Goal: Information Seeking & Learning: Find specific fact

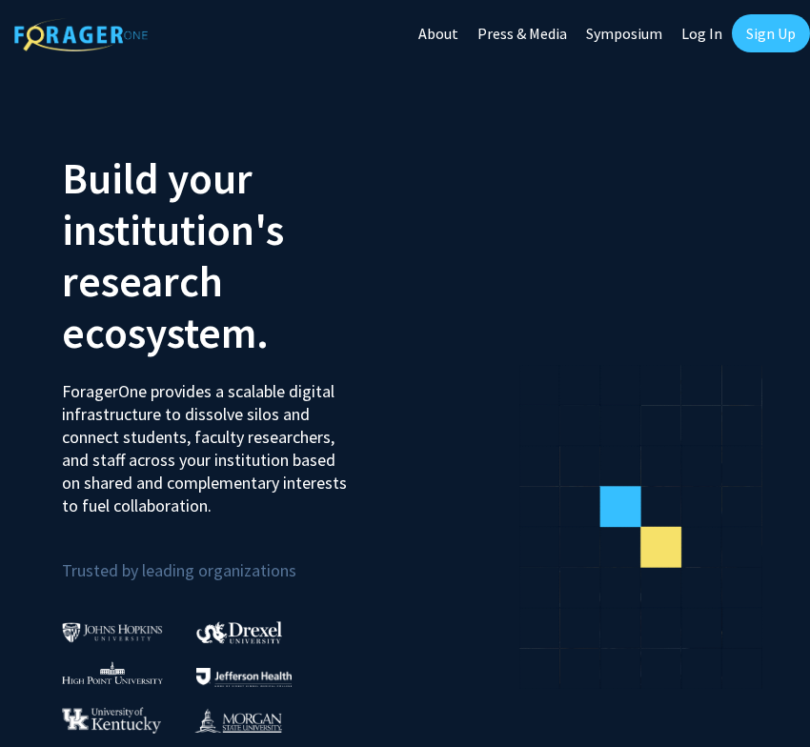
click at [723, 31] on link "Log In" at bounding box center [702, 33] width 60 height 67
select select
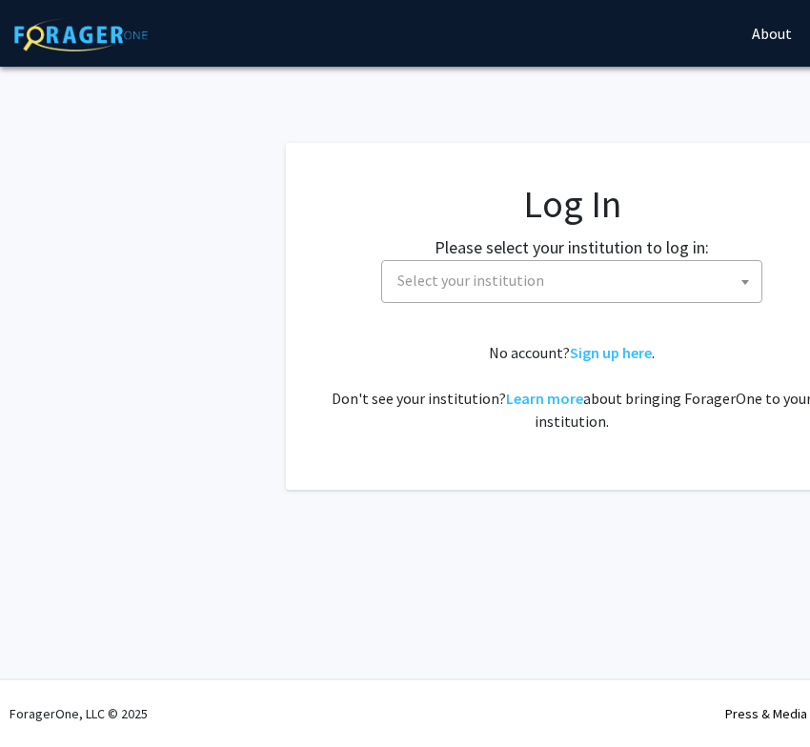
click at [490, 283] on span "Select your institution" at bounding box center [470, 280] width 147 height 19
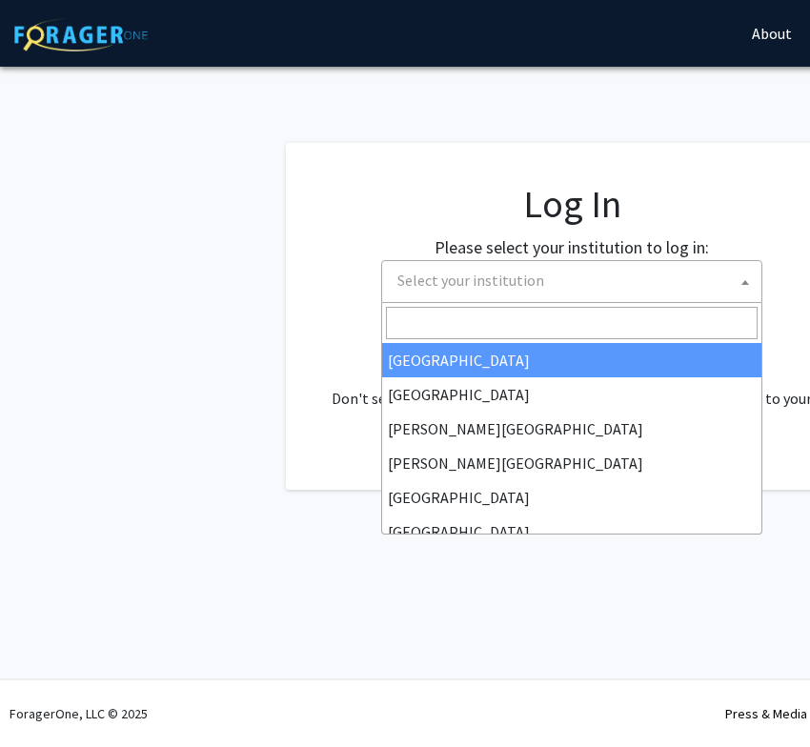
click at [563, 184] on h1 "Log In" at bounding box center [571, 204] width 495 height 46
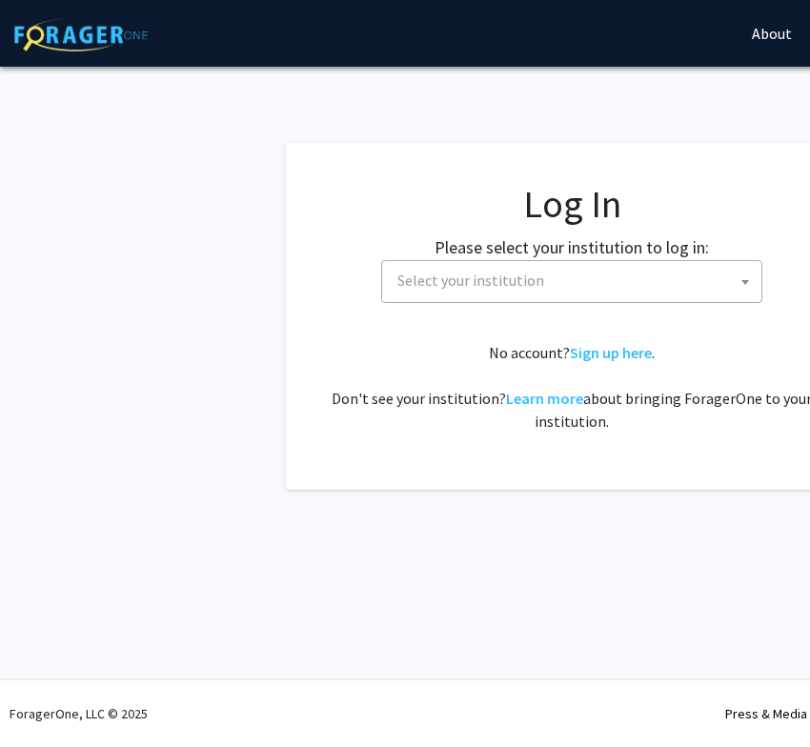
click at [531, 304] on fg-card-body "Log In Please select your institution to log in: [GEOGRAPHIC_DATA] [GEOGRAPHIC_…" at bounding box center [571, 316] width 495 height 271
click at [532, 292] on span "Select your institution" at bounding box center [576, 280] width 372 height 39
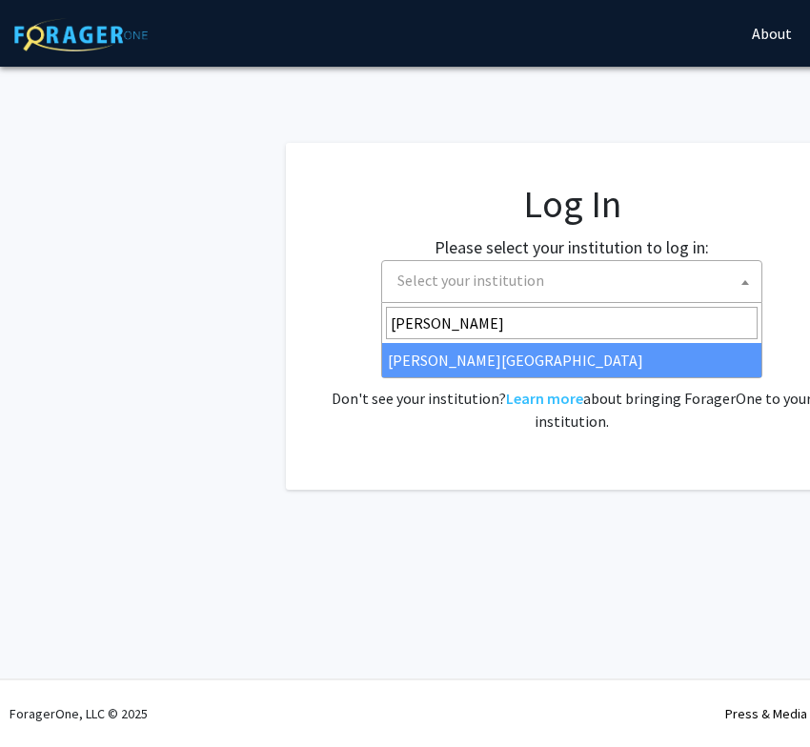
type input "[PERSON_NAME]"
select select "24"
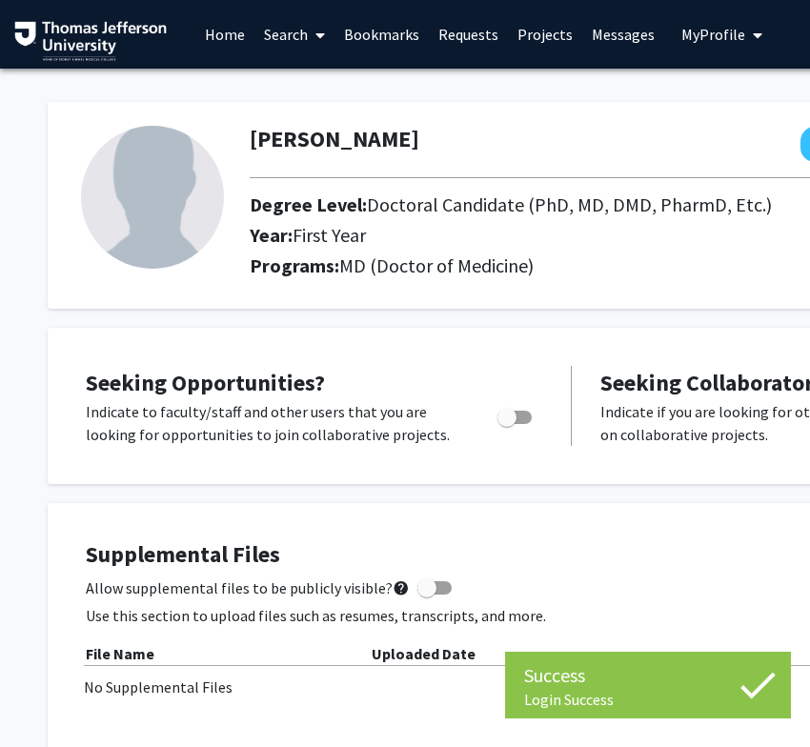
click at [104, 40] on img at bounding box center [90, 41] width 152 height 40
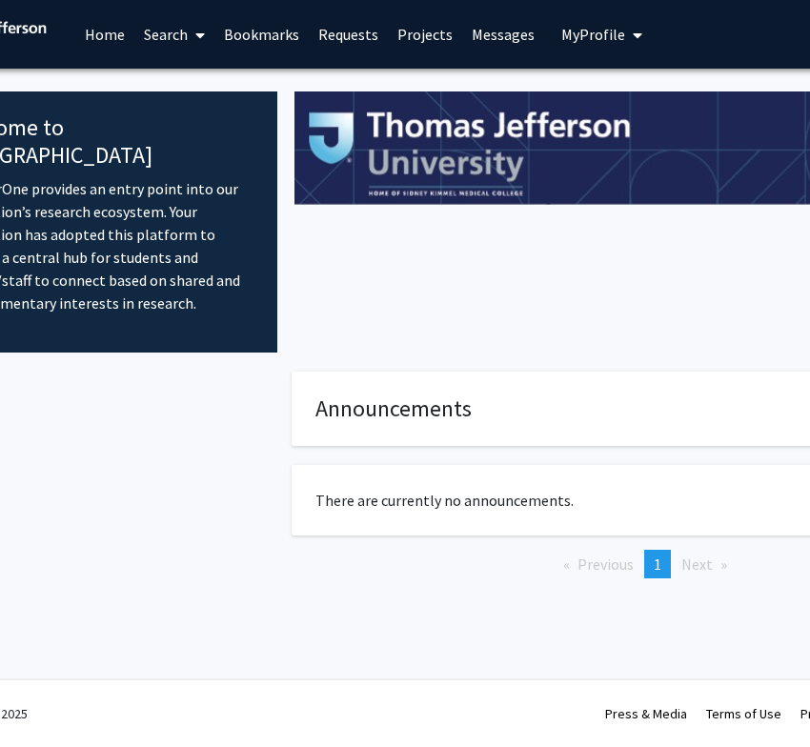
scroll to position [0, 130]
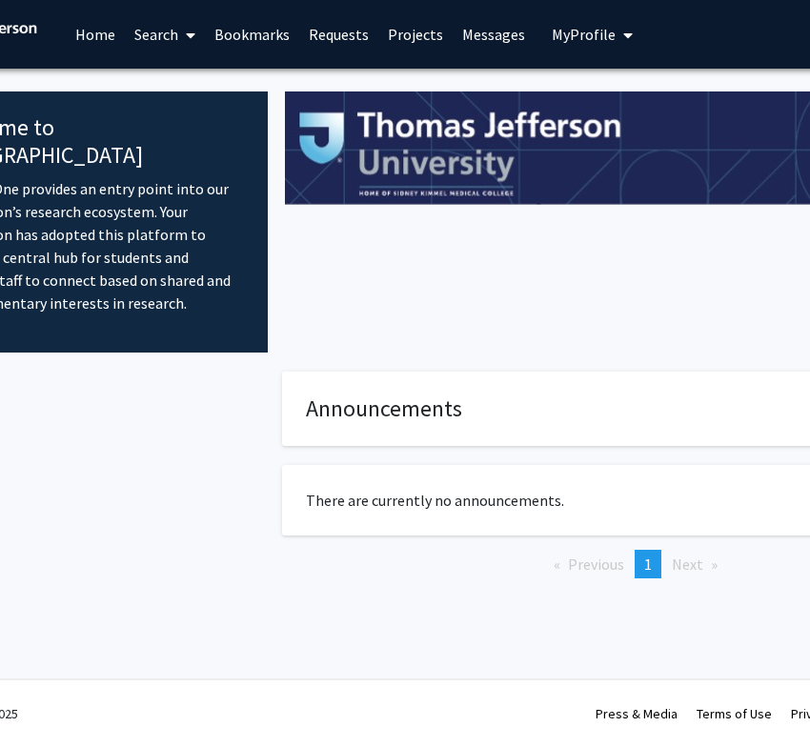
click at [176, 39] on link "Search" at bounding box center [165, 34] width 80 height 67
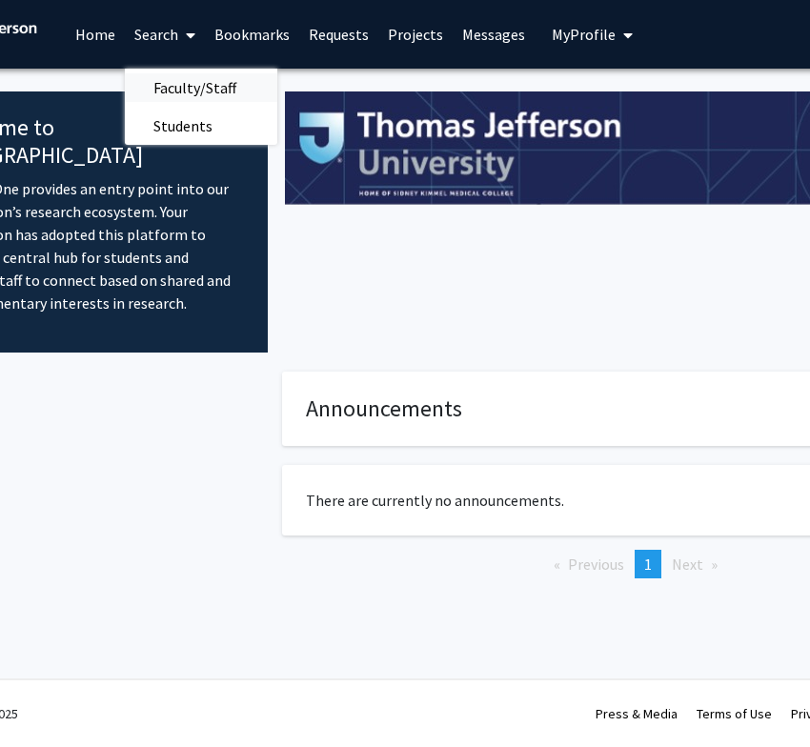
click at [189, 86] on span "Faculty/Staff" at bounding box center [195, 88] width 140 height 38
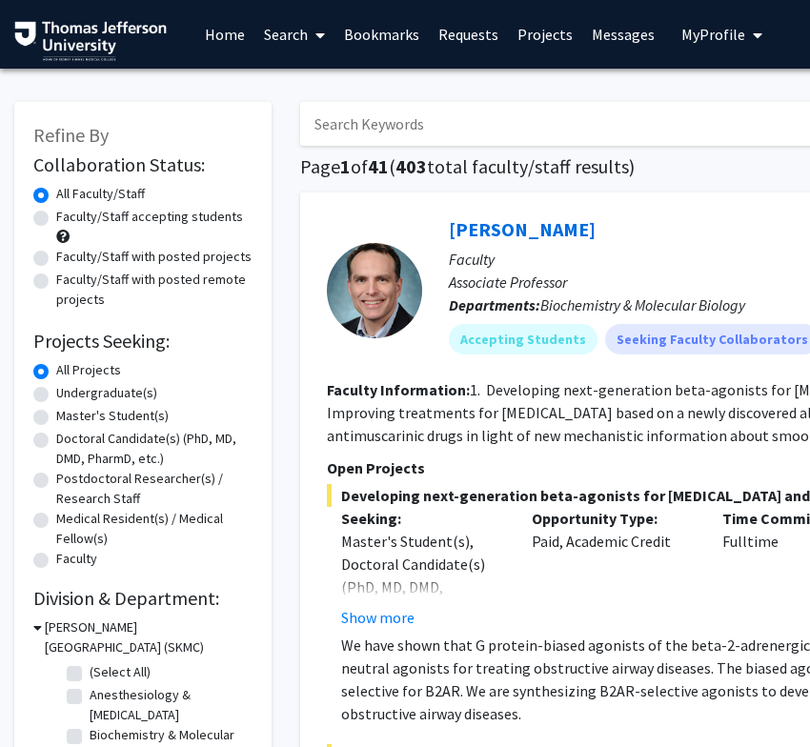
scroll to position [0, 28]
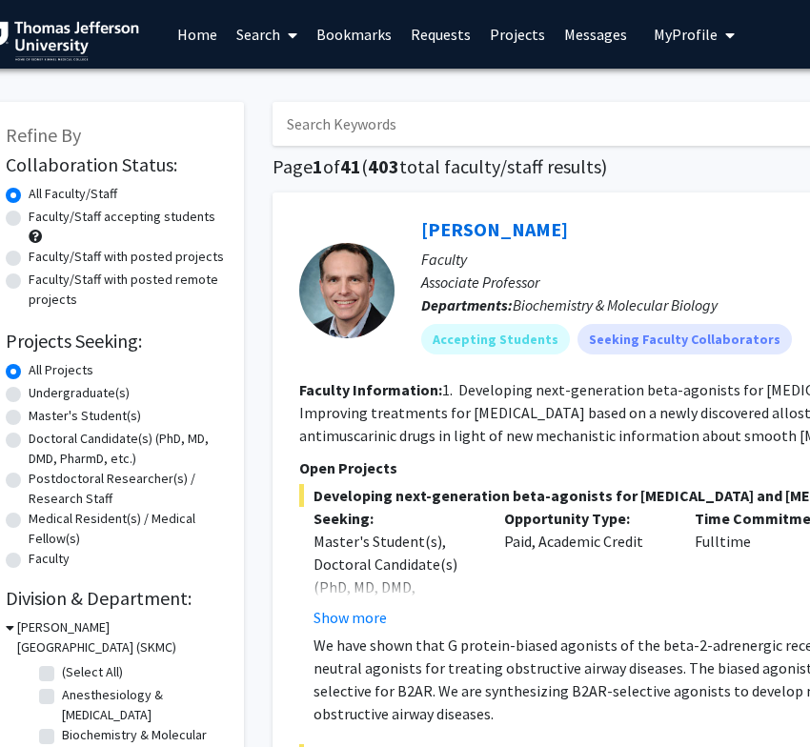
click at [352, 129] on input "Search Keywords" at bounding box center [646, 124] width 748 height 44
type input "e"
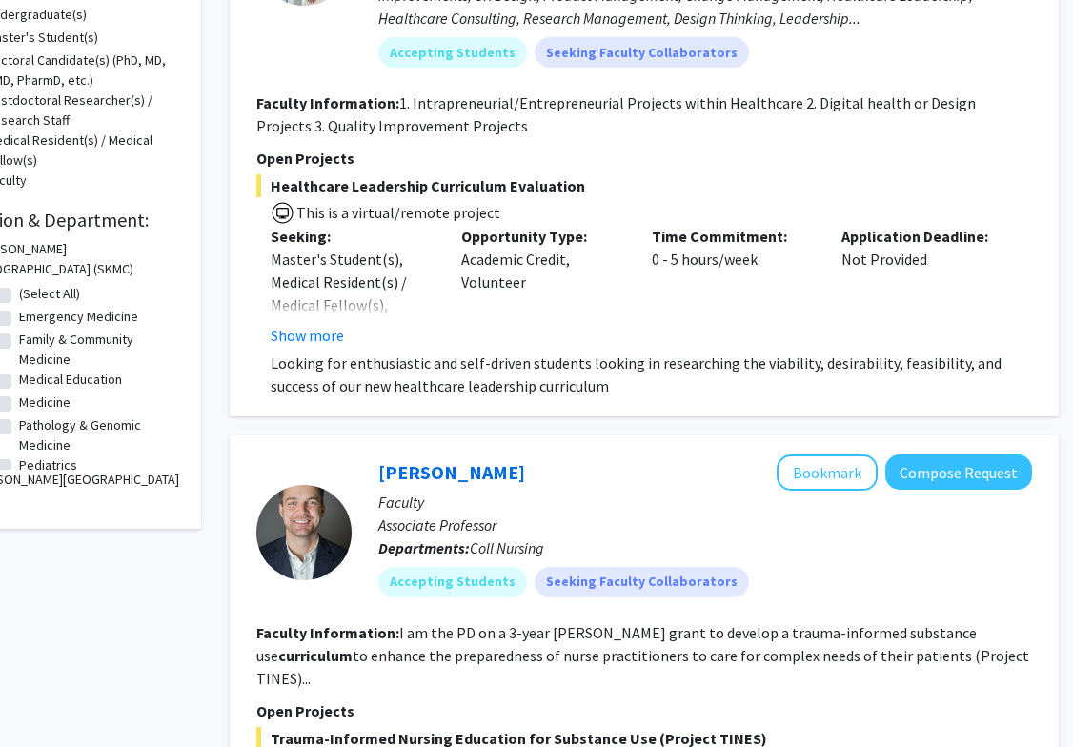
scroll to position [0, 71]
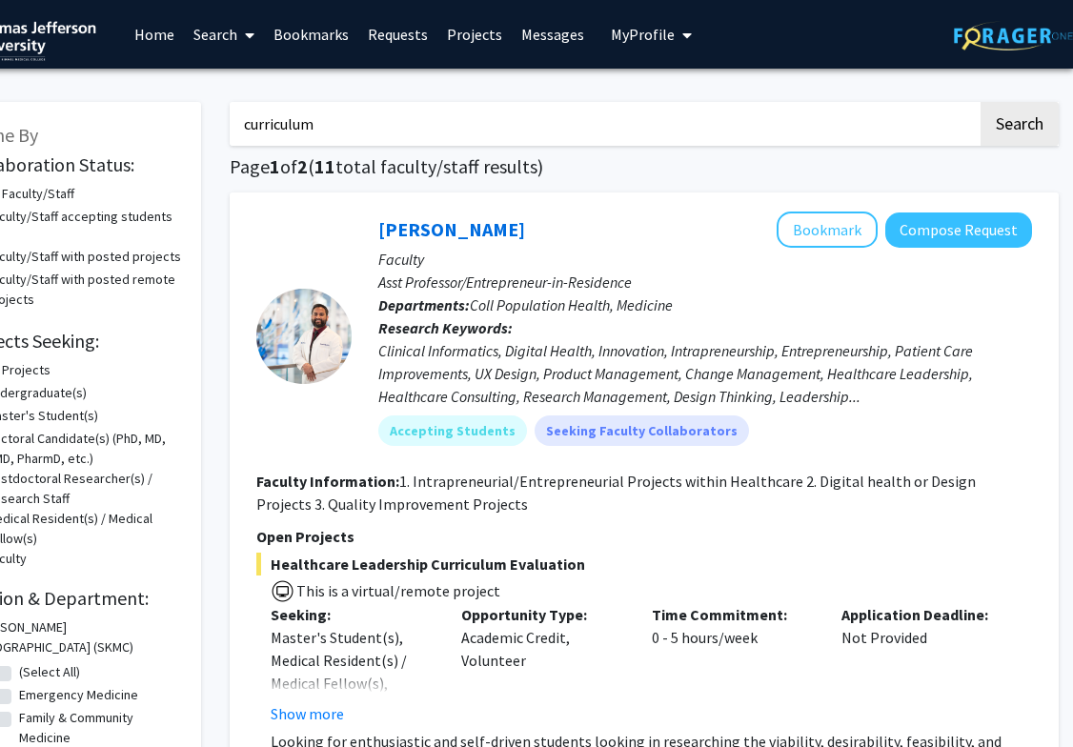
click at [452, 120] on input "curriculum" at bounding box center [604, 124] width 748 height 44
click at [809, 102] on button "Search" at bounding box center [1019, 124] width 78 height 44
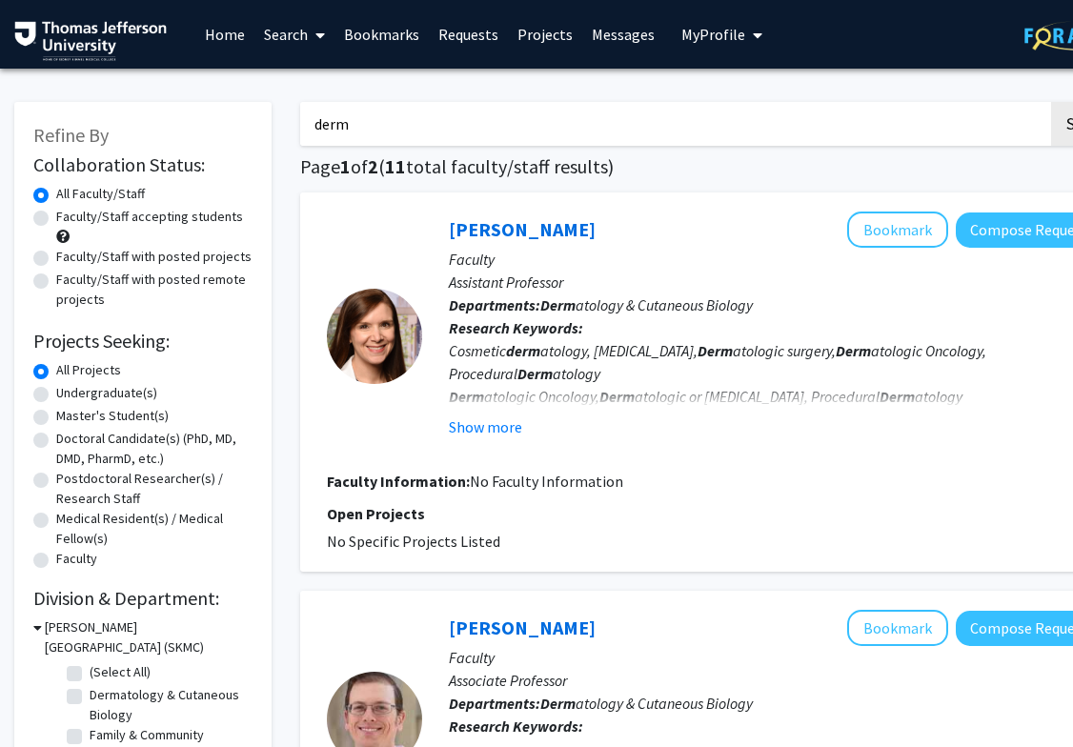
click at [411, 131] on input "derm" at bounding box center [674, 124] width 748 height 44
type input "p"
click at [809, 102] on button "Search" at bounding box center [1090, 124] width 78 height 44
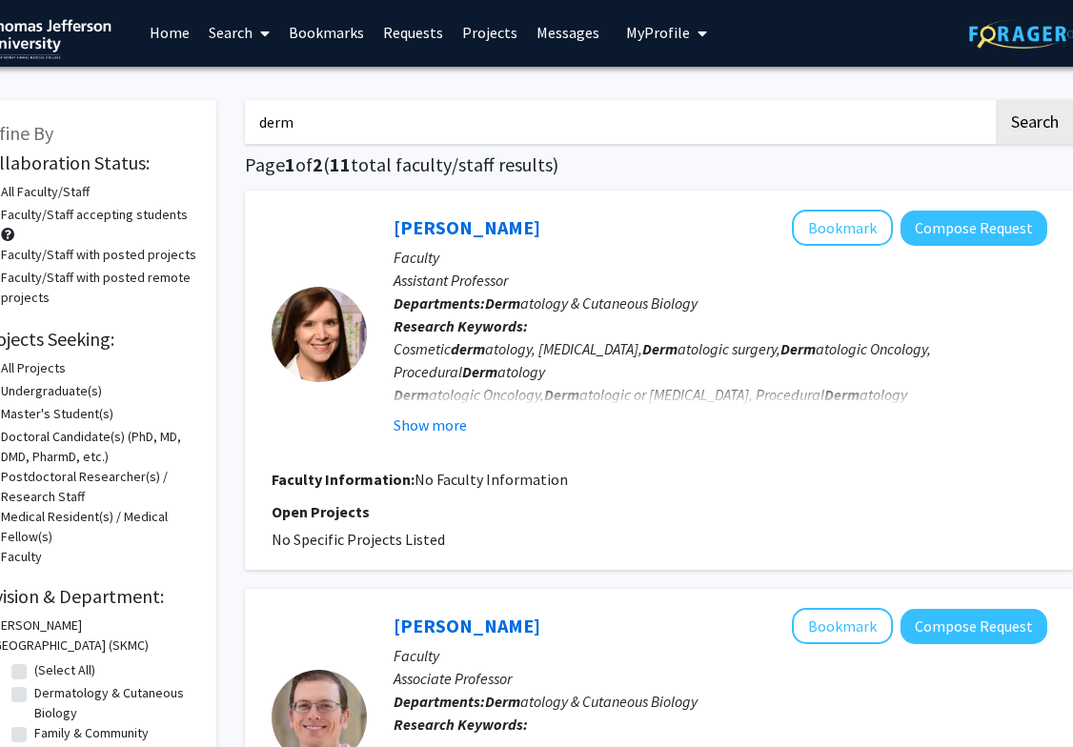
scroll to position [0, 55]
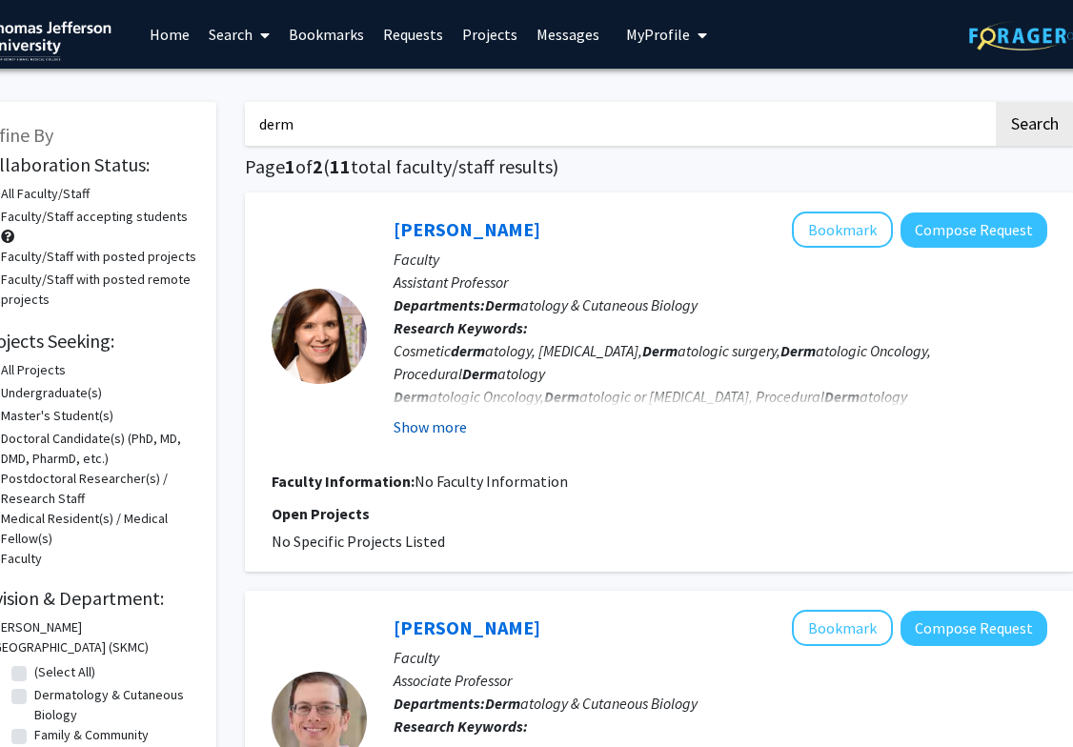
click at [420, 432] on button "Show more" at bounding box center [429, 426] width 73 height 23
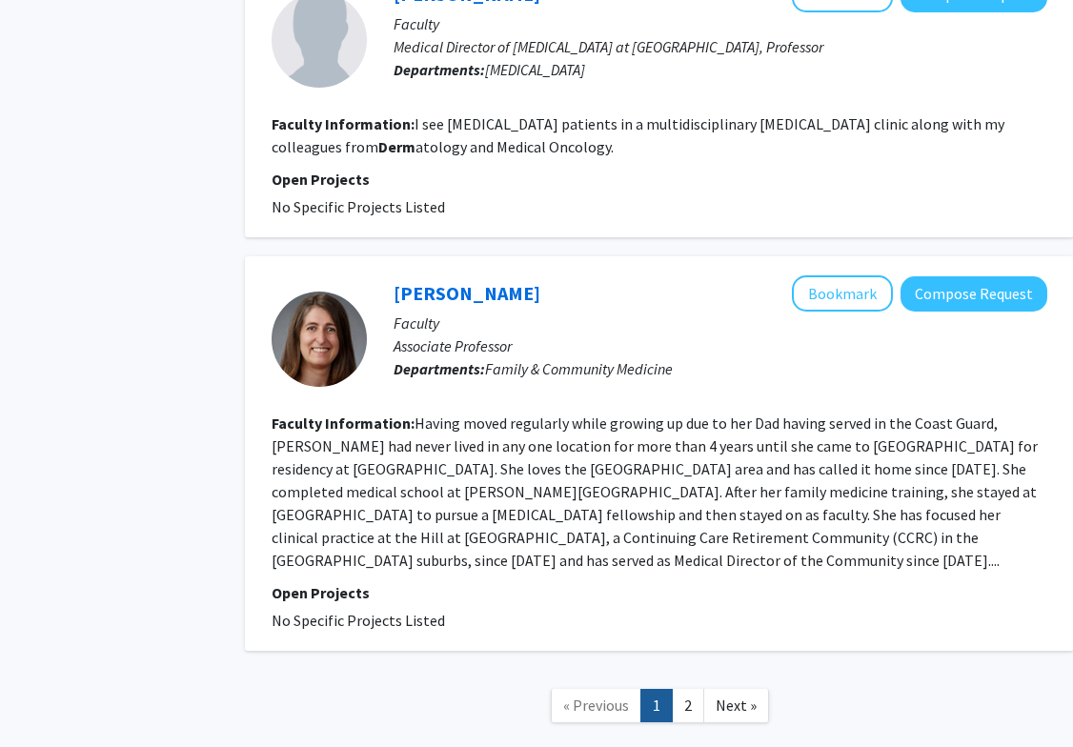
scroll to position [3025, 55]
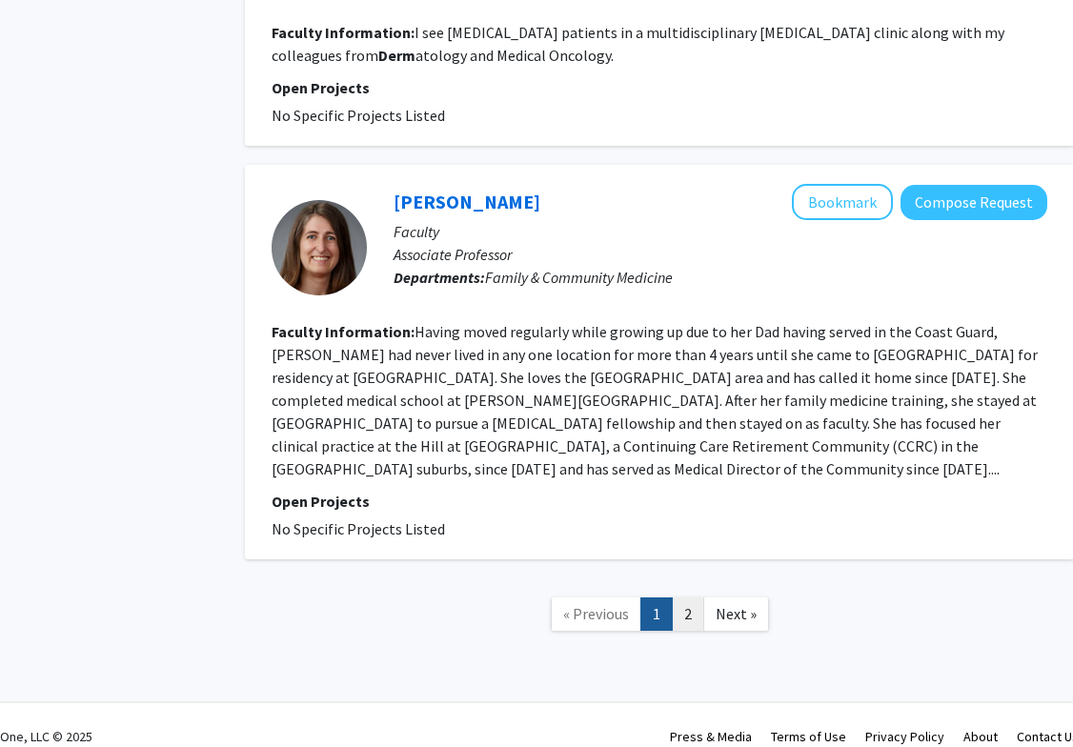
click at [681, 597] on link "2" at bounding box center [688, 613] width 32 height 33
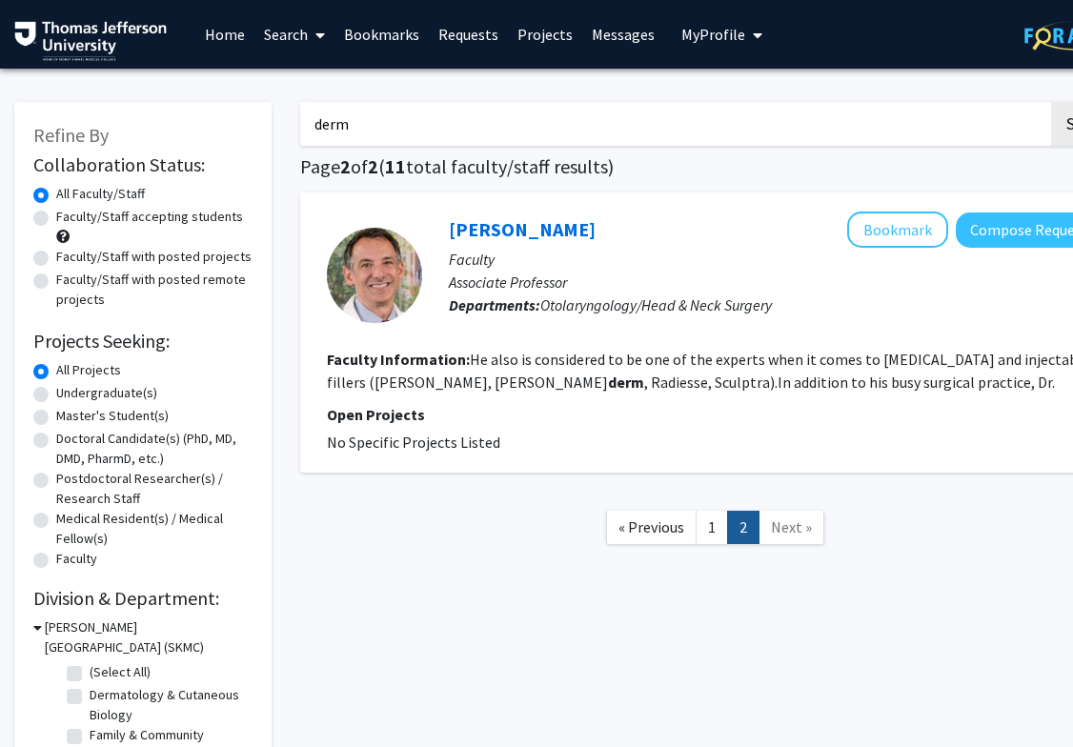
click at [463, 118] on input "derm" at bounding box center [674, 124] width 748 height 44
click at [809, 102] on button "Search" at bounding box center [1090, 124] width 78 height 44
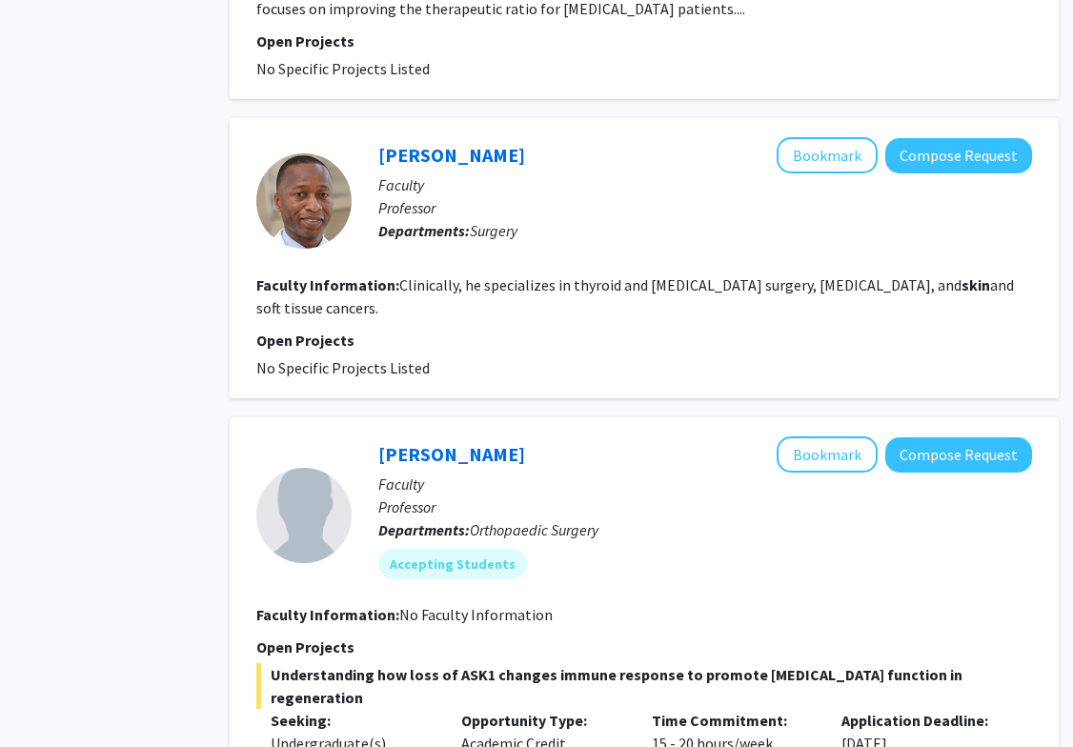
scroll to position [0, 71]
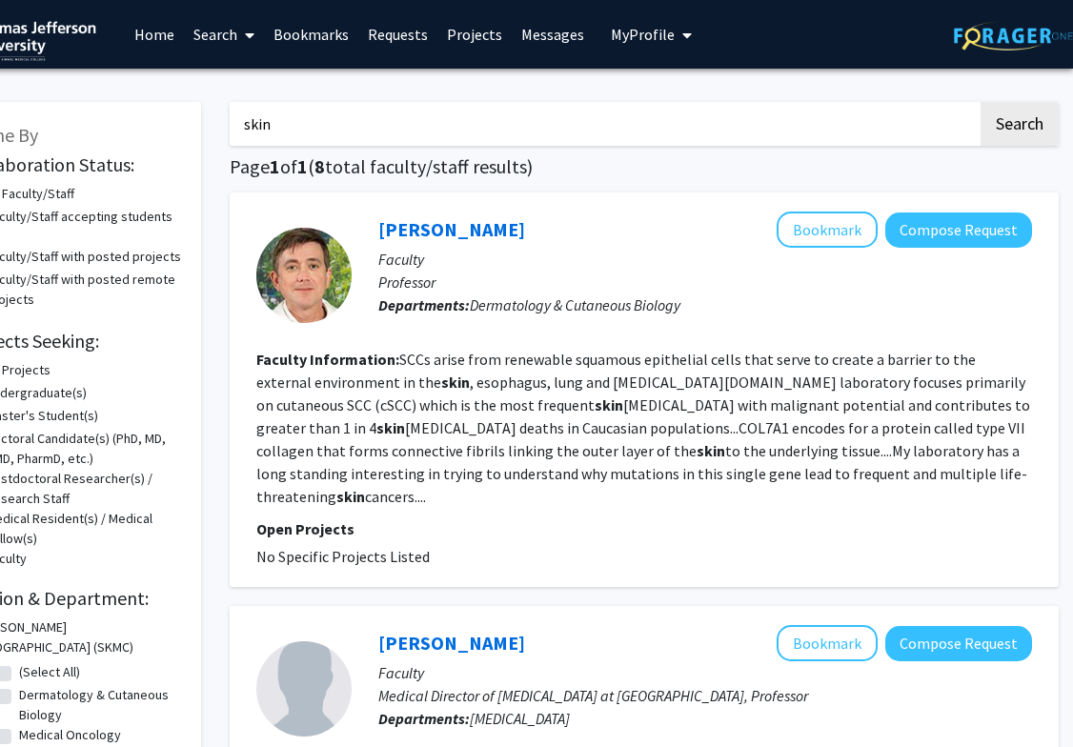
click at [418, 118] on input "skin" at bounding box center [604, 124] width 748 height 44
click at [809, 102] on button "Search" at bounding box center [1019, 124] width 78 height 44
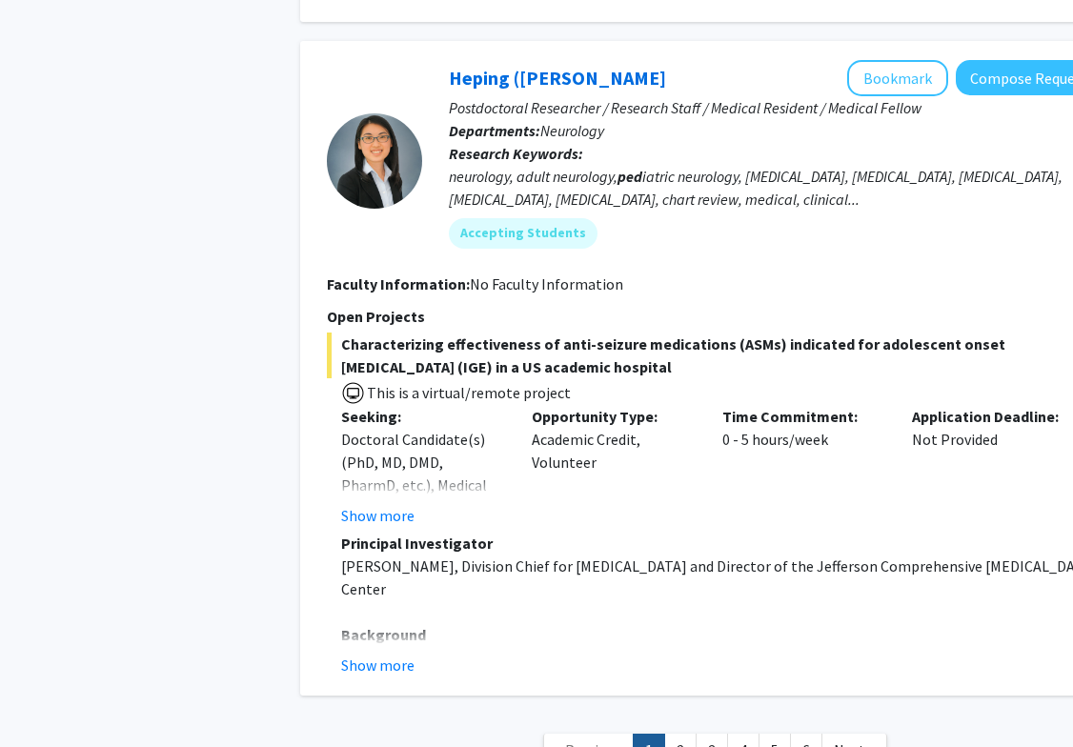
scroll to position [5364, 0]
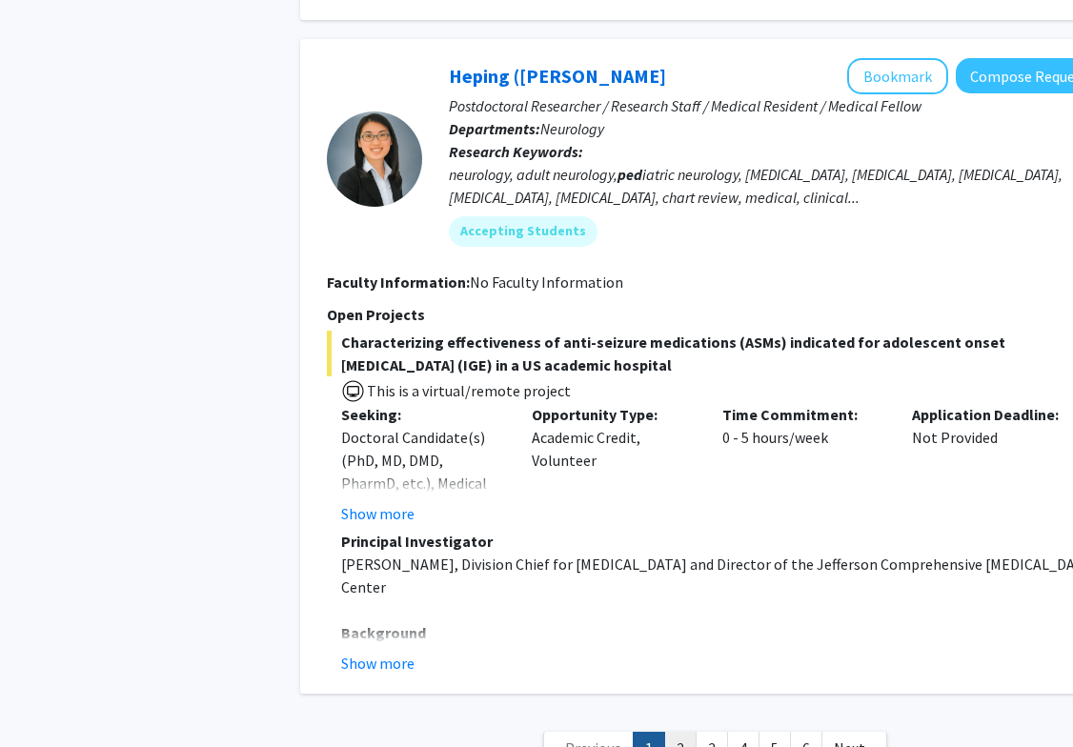
click at [674, 732] on link "2" at bounding box center [680, 748] width 32 height 33
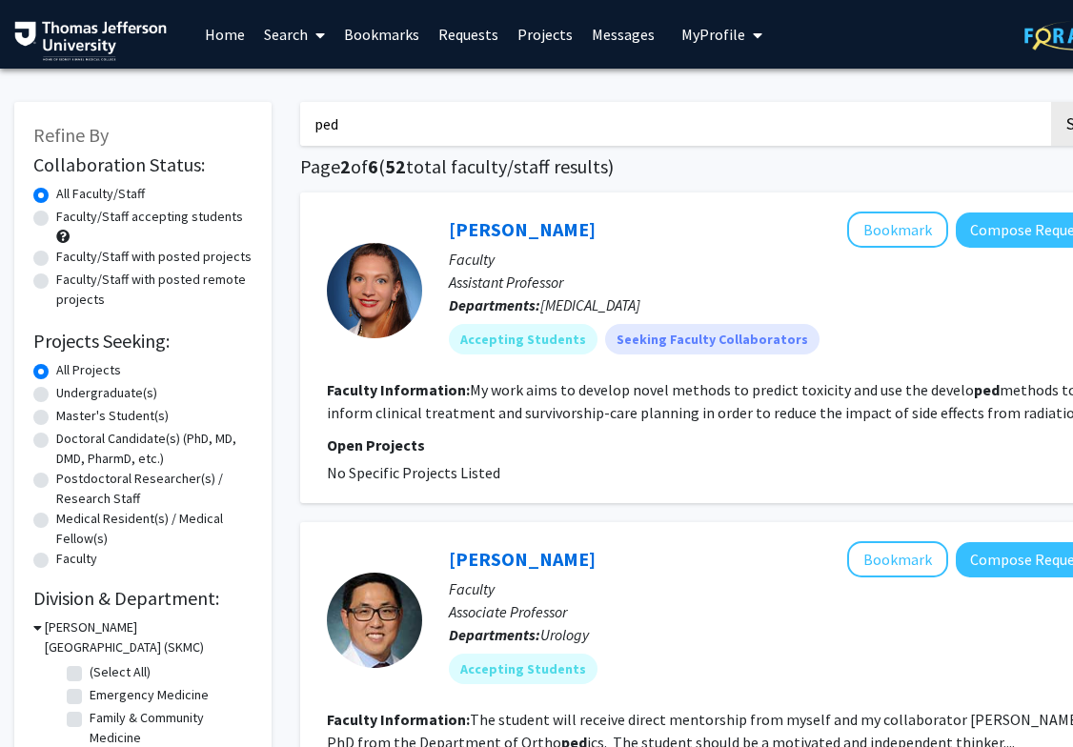
click at [521, 145] on input "ped" at bounding box center [674, 124] width 748 height 44
type input "pediatric"
click at [809, 102] on button "Search" at bounding box center [1090, 124] width 78 height 44
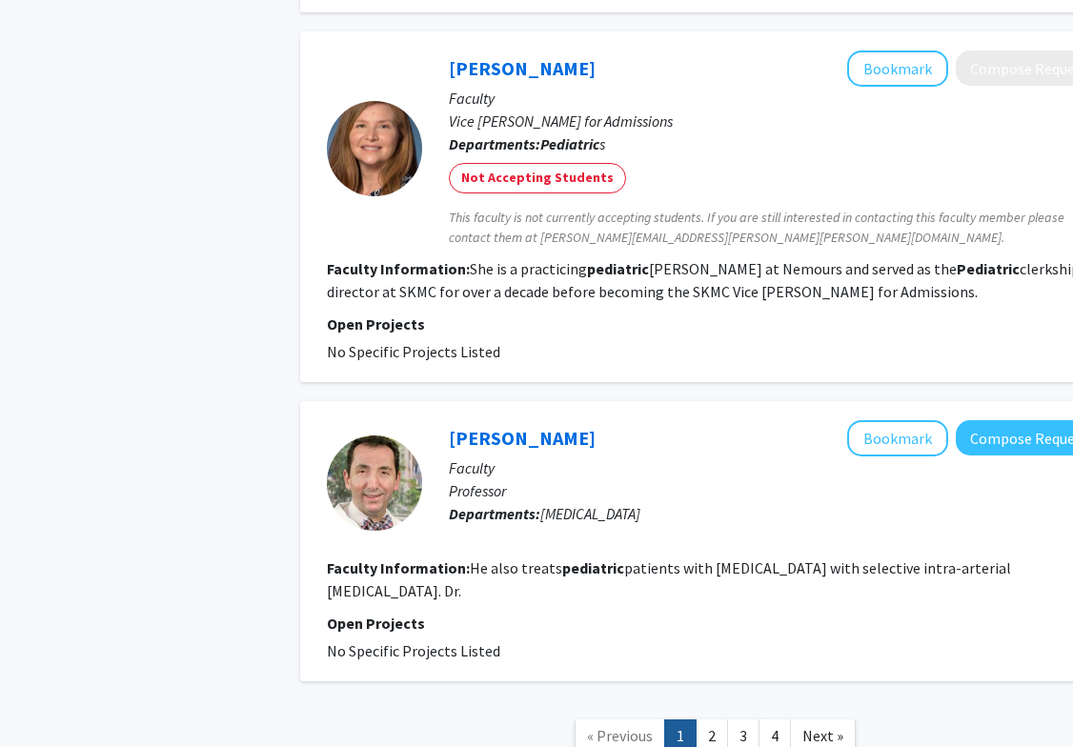
scroll to position [3743, 0]
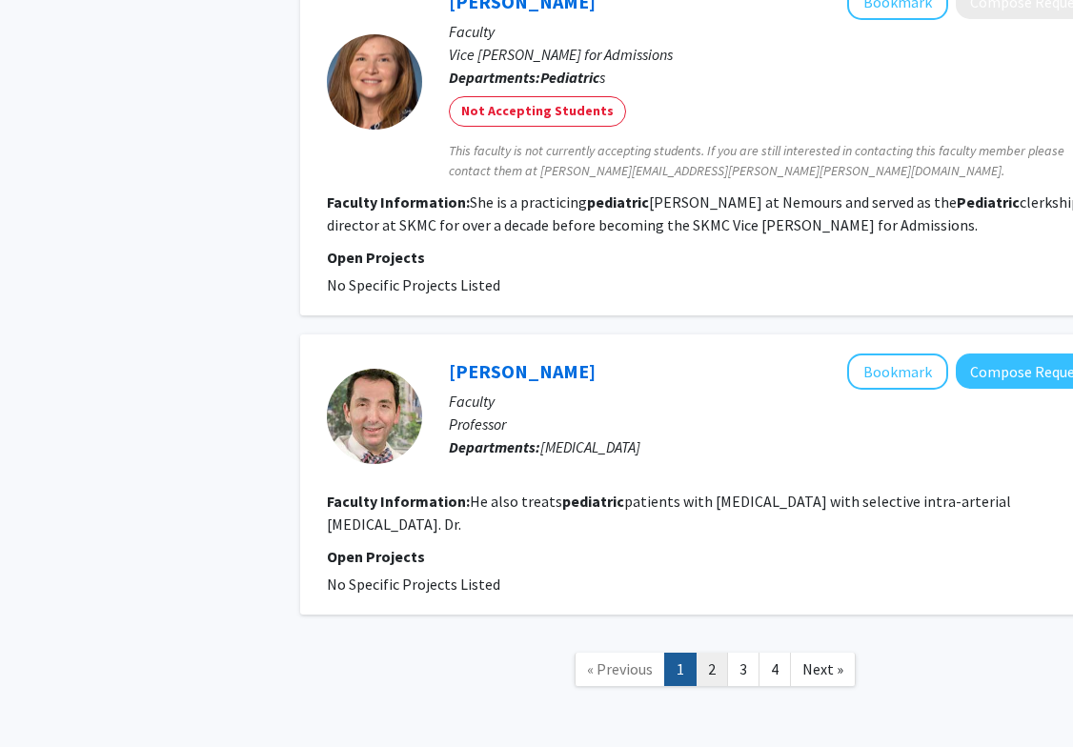
click at [703, 653] on link "2" at bounding box center [711, 669] width 32 height 33
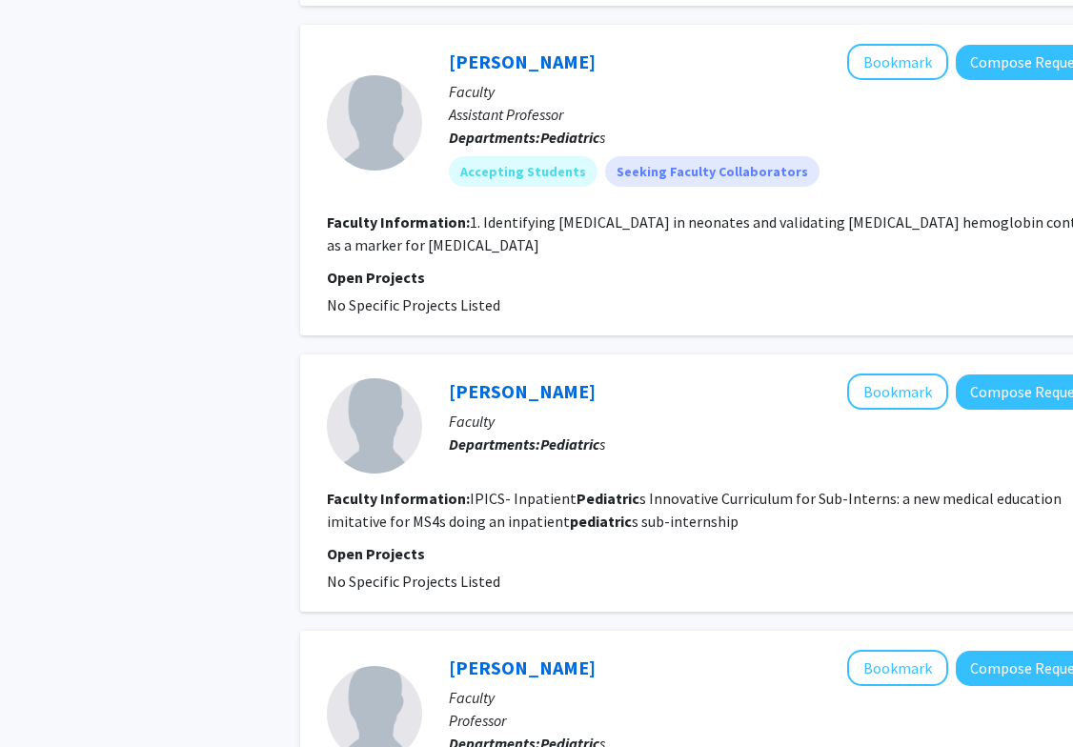
scroll to position [3772, 0]
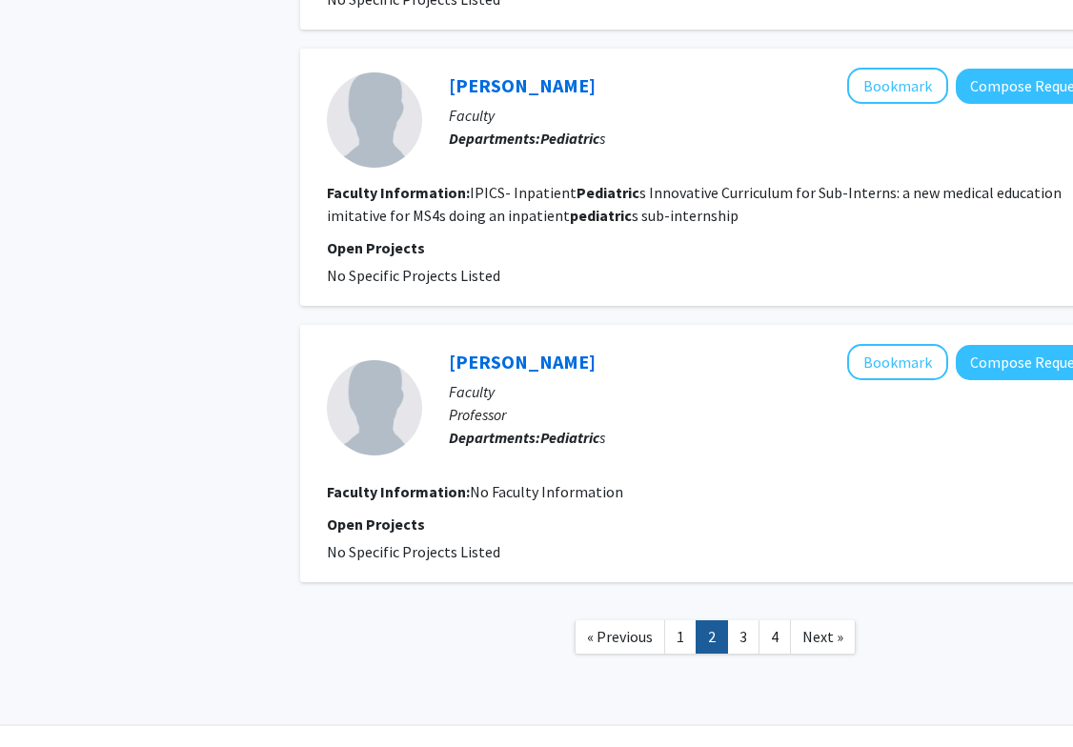
click at [751, 620] on link "3" at bounding box center [743, 636] width 32 height 33
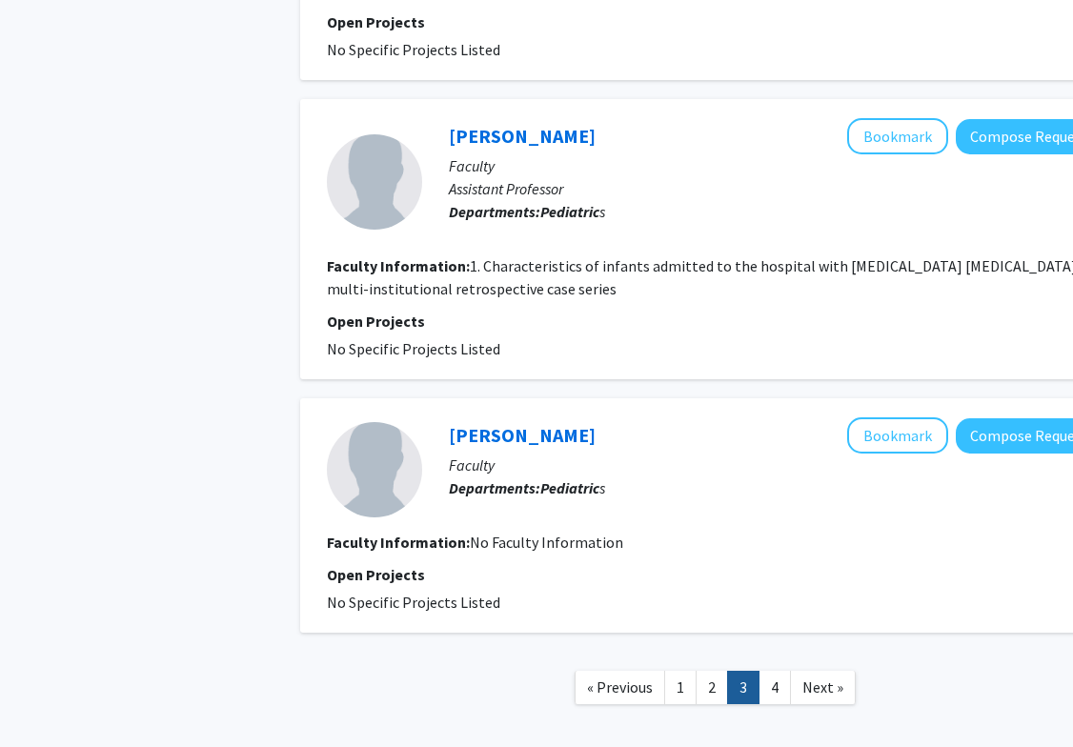
scroll to position [2446, 0]
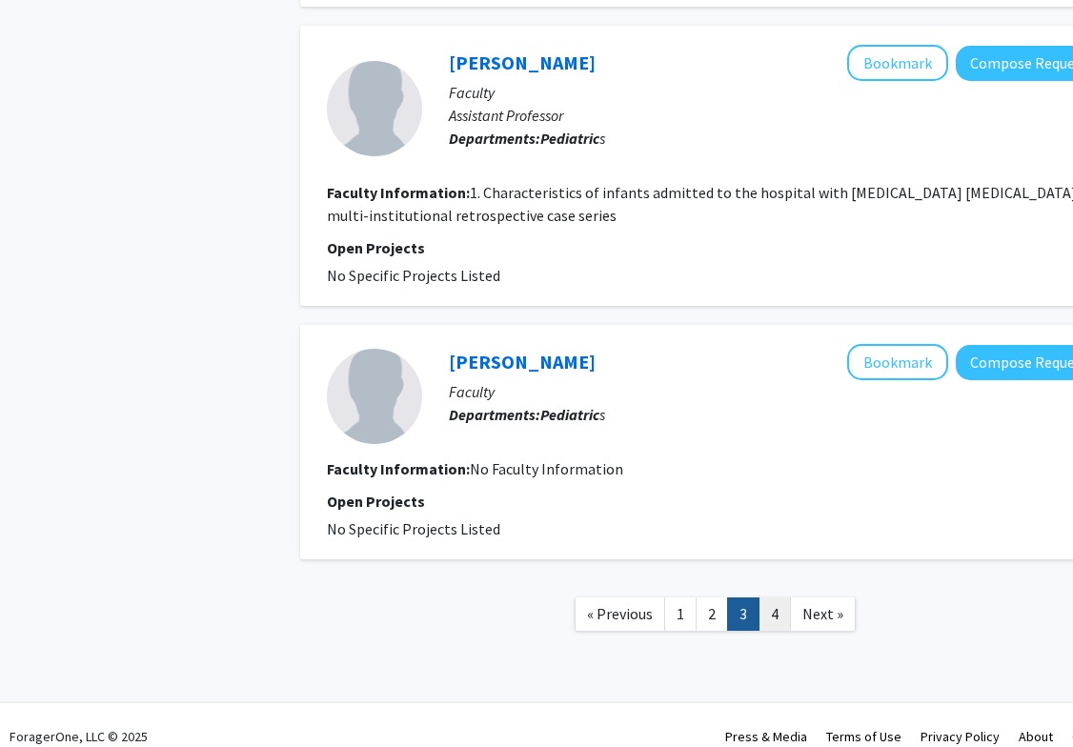
click at [767, 597] on link "4" at bounding box center [774, 613] width 32 height 33
